Goal: Check status: Check status

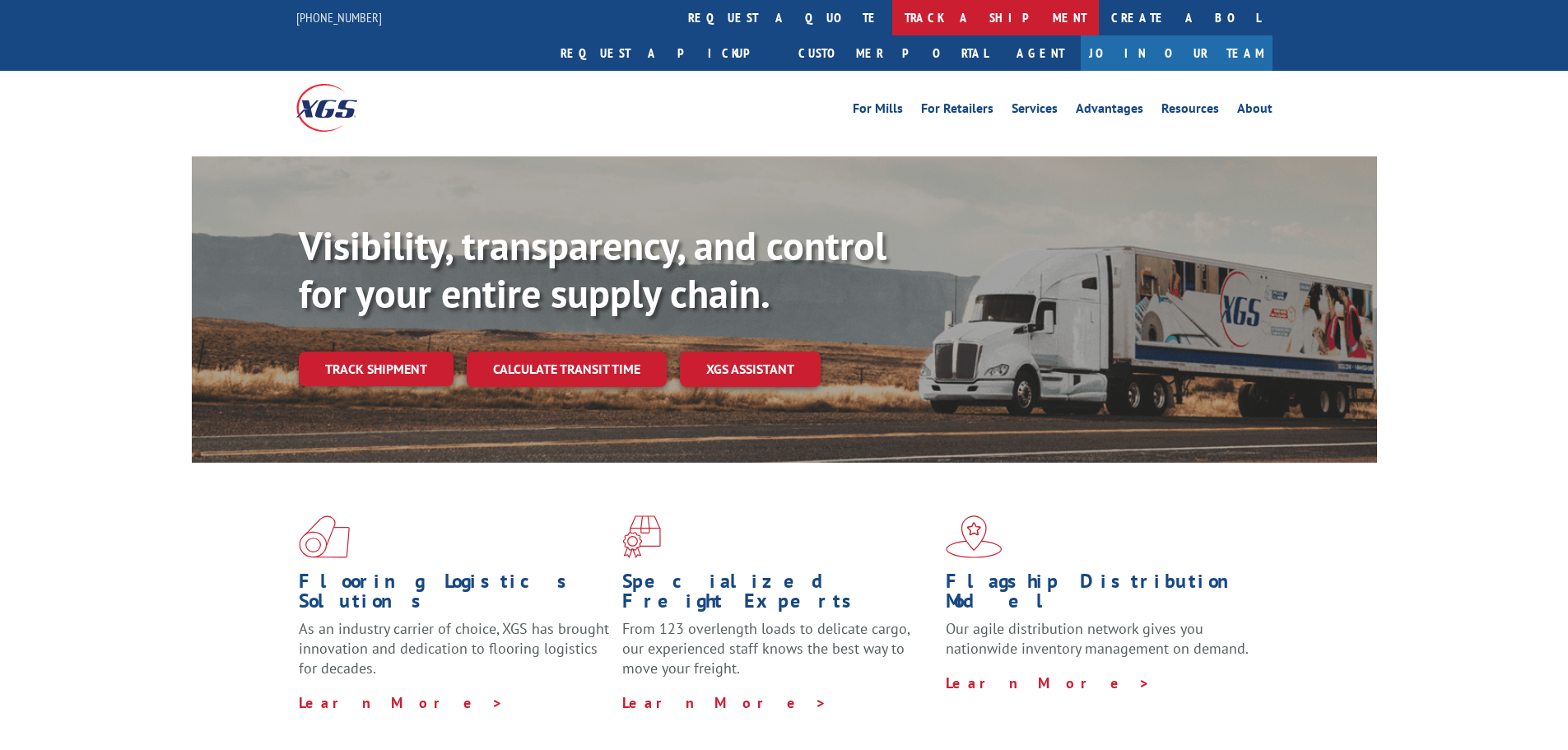
click at [892, 15] on link "track a shipment" at bounding box center [995, 17] width 207 height 35
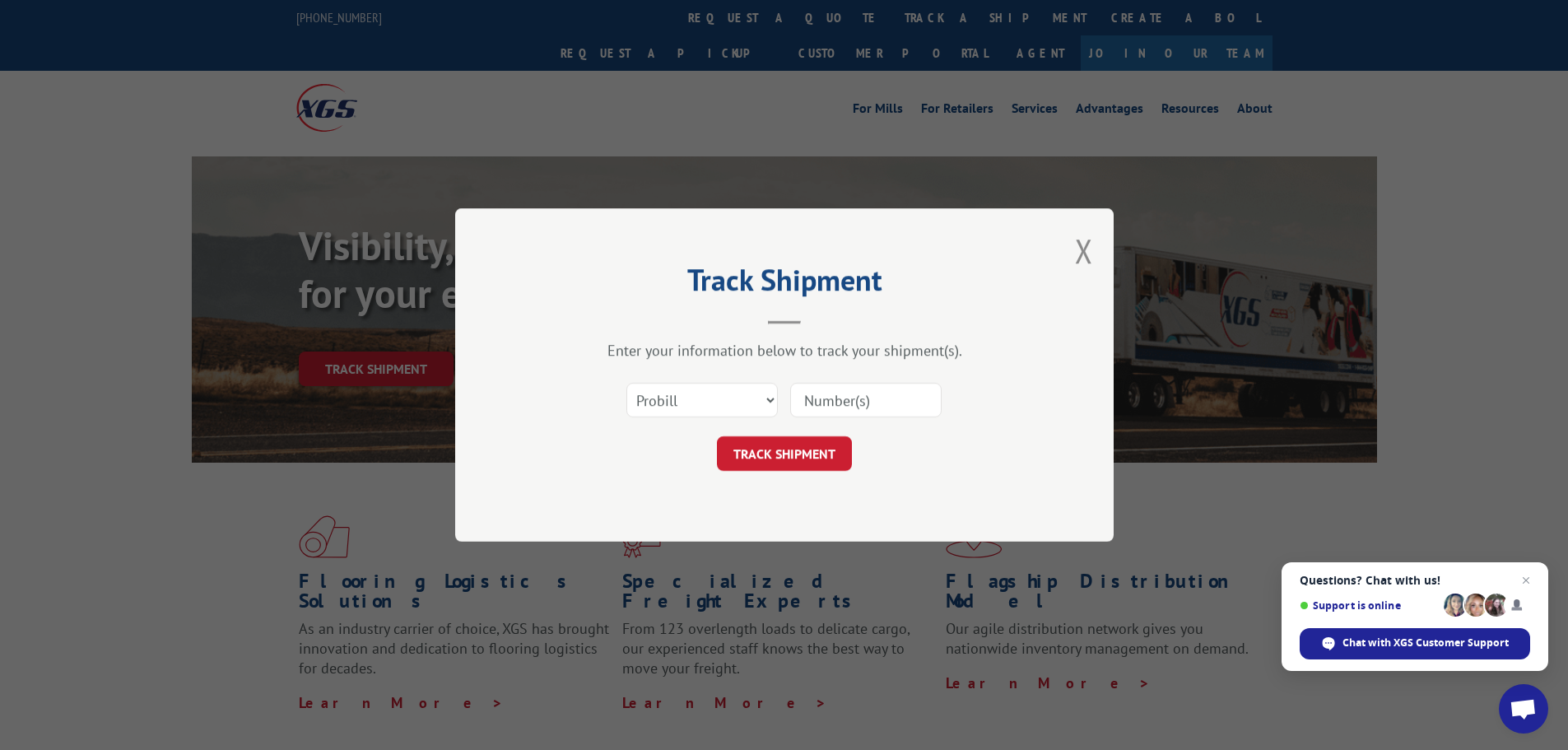
paste input "17501757"
type input "17501757"
click at [772, 488] on div "Track Shipment Enter your information below to track your shipment(s). Select c…" at bounding box center [785, 375] width 659 height 334
click at [778, 458] on button "TRACK SHIPMENT" at bounding box center [784, 454] width 135 height 34
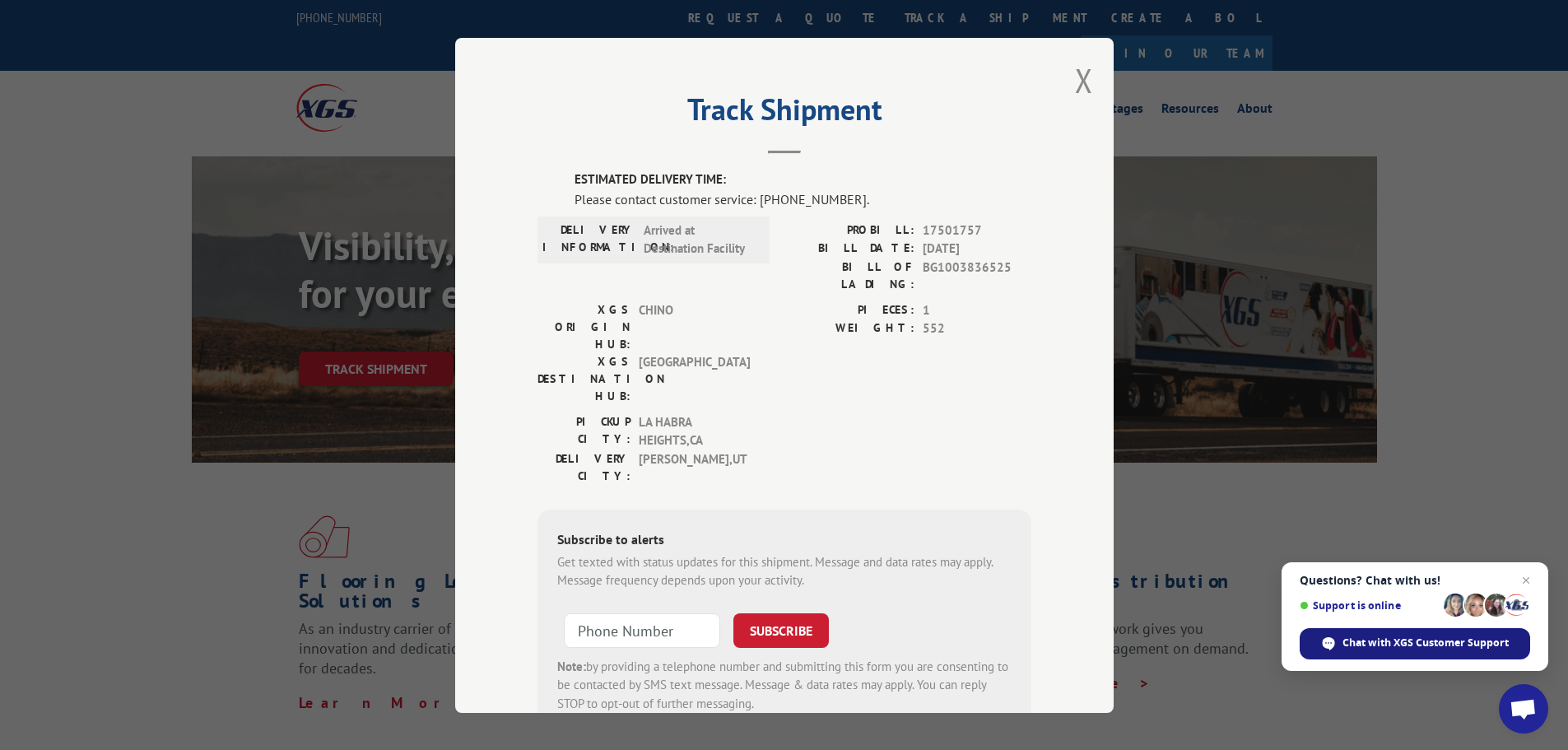
click at [1367, 646] on span "Chat with XGS Customer Support" at bounding box center [1426, 643] width 166 height 15
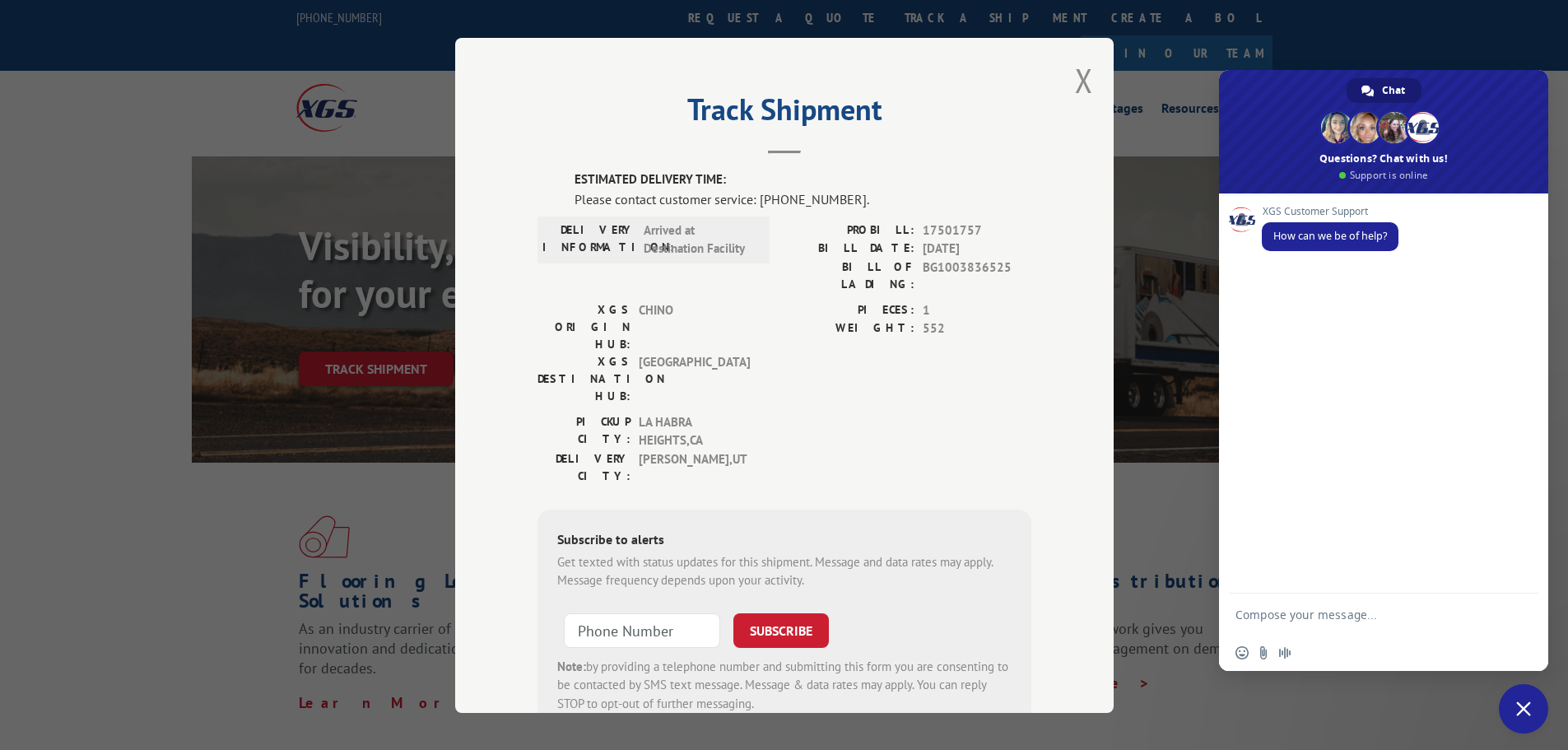
paste textarea "17501757"
type textarea "17501757 - ETA for delivery?"
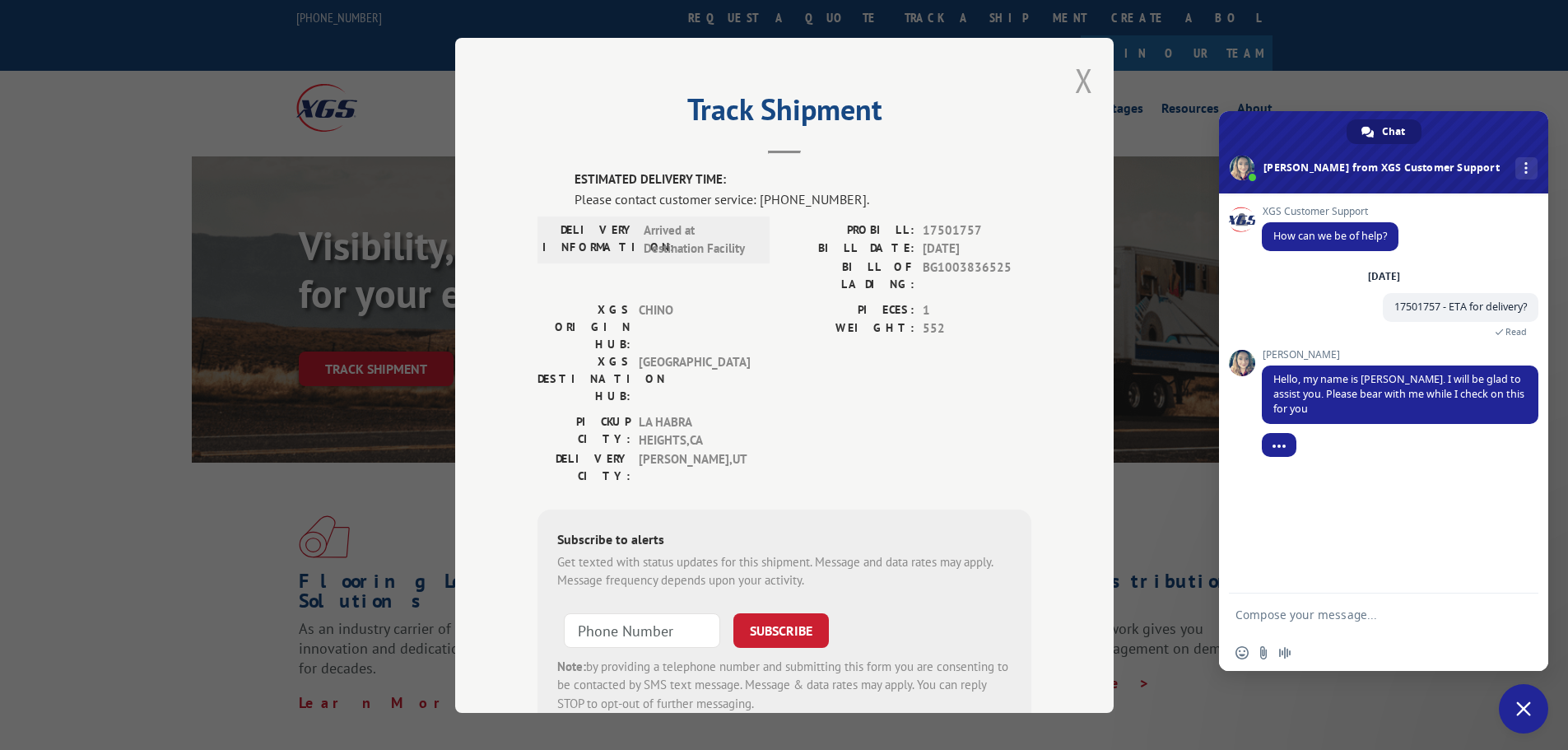
click at [1075, 76] on button "Close modal" at bounding box center [1083, 80] width 18 height 44
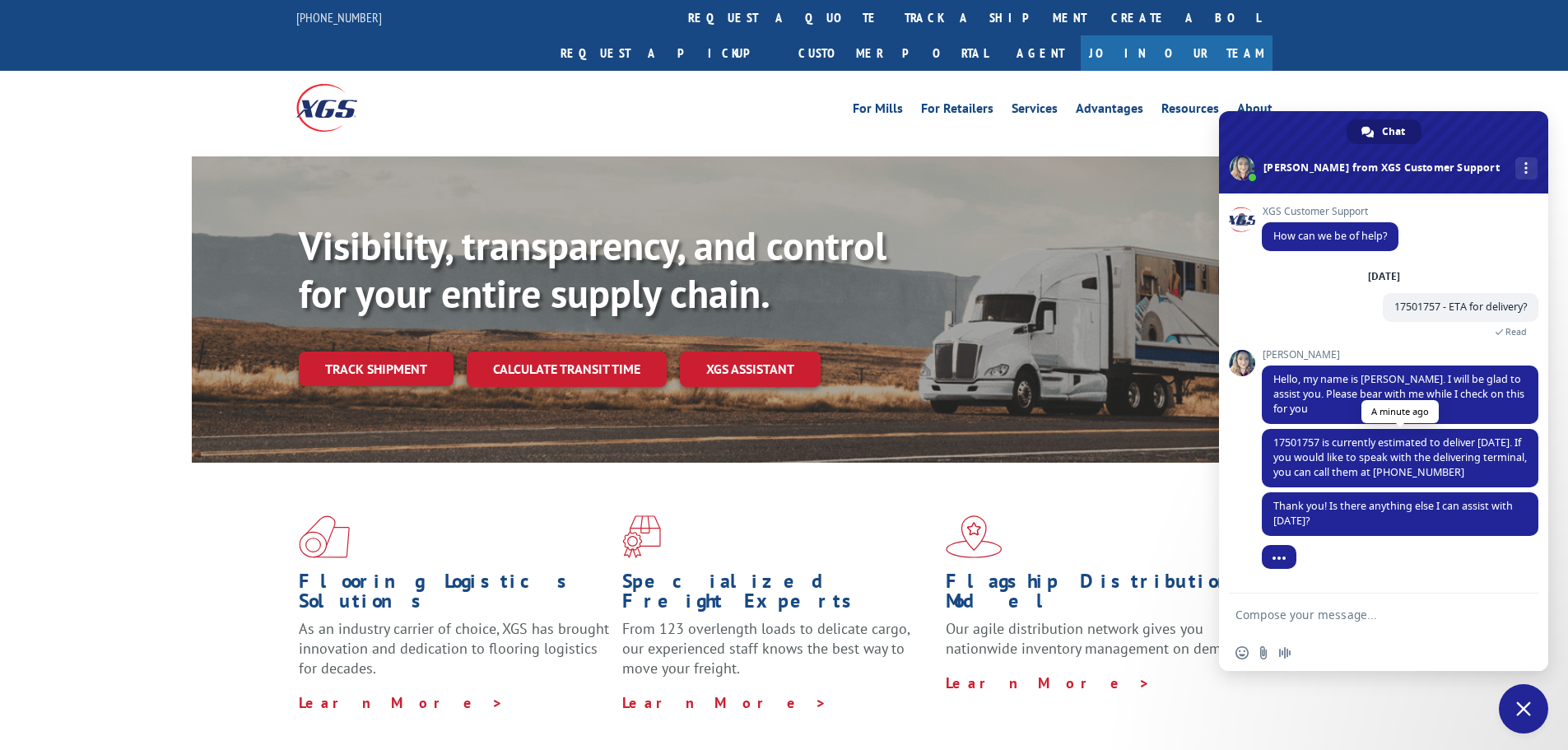
drag, startPoint x: 1514, startPoint y: 468, endPoint x: 1281, endPoint y: 450, distance: 233.7
click at [1281, 450] on span "17501757 is currently estimated to deliver [DATE]. If you would like to speak w…" at bounding box center [1400, 458] width 276 height 58
copy span "7501757 is currently estimated to deliver [DATE]. If you would like to speak wi…"
